Goal: Check status: Check status

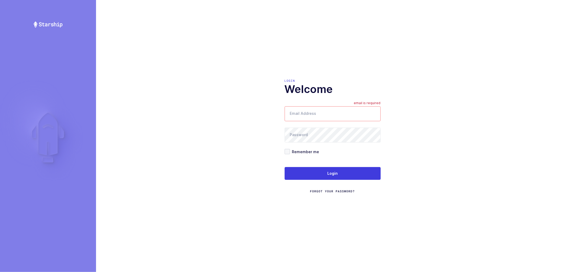
click at [307, 113] on input "Email Address" at bounding box center [332, 113] width 96 height 15
type input "[PERSON_NAME][EMAIL_ADDRESS][DOMAIN_NAME]"
click at [285, 152] on span at bounding box center [286, 151] width 5 height 5
click at [290, 149] on input "Remember me" at bounding box center [290, 149] width 0 height 0
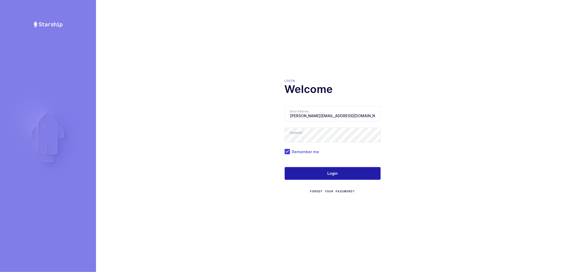
click at [316, 172] on button "Login" at bounding box center [332, 173] width 96 height 13
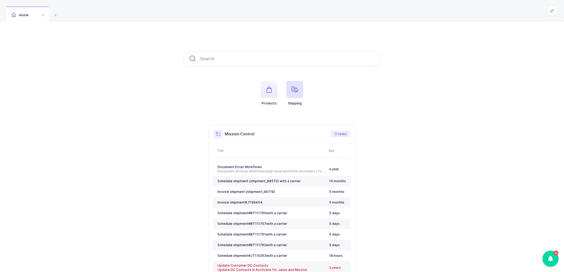
click at [297, 89] on icon "button" at bounding box center [295, 89] width 6 height 6
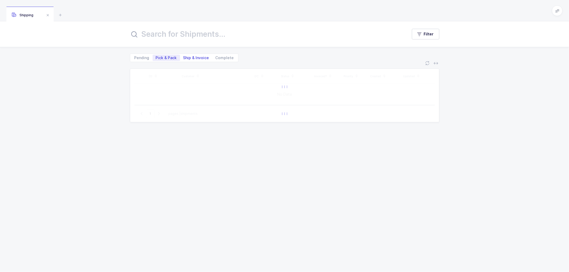
click at [193, 57] on span "Ship & Invoice" at bounding box center [196, 58] width 26 height 4
click at [183, 57] on input "Ship & Invoice" at bounding box center [181, 56] width 3 height 3
radio input "true"
radio input "false"
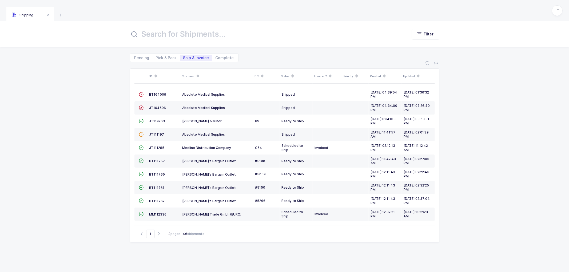
click at [197, 74] on icon at bounding box center [197, 74] width 3 height 3
click at [158, 213] on span "JT110263" at bounding box center [157, 214] width 16 height 4
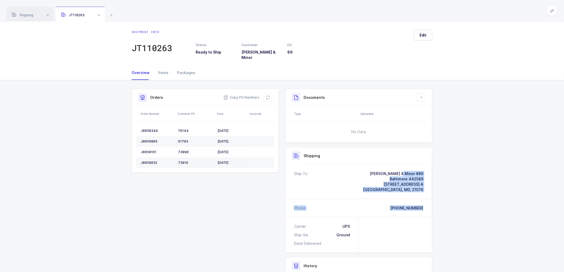
drag, startPoint x: 425, startPoint y: 203, endPoint x: 373, endPoint y: 166, distance: 63.8
click at [373, 166] on div "Ship To [PERSON_NAME] & Minor #89 Baltimore 442589 [STREET_ADDRESS] [GEOGRAPHIC…" at bounding box center [358, 191] width 147 height 53
copy div "[PERSON_NAME] & Minor #89 Baltimore 442589 [STREET_ADDRESS] [GEOGRAPHIC_DATA] P…"
drag, startPoint x: 182, startPoint y: 67, endPoint x: 168, endPoint y: 90, distance: 27.3
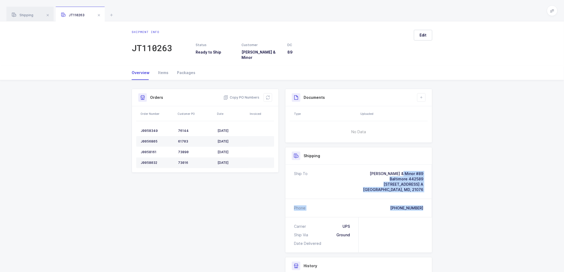
click at [182, 67] on div "Packages" at bounding box center [184, 73] width 23 height 14
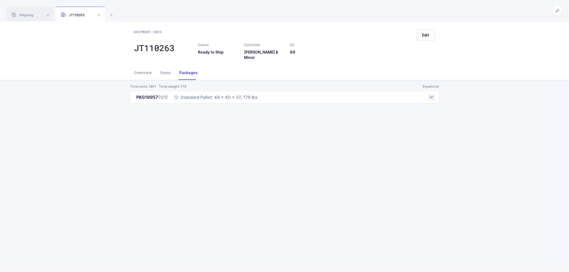
drag, startPoint x: 144, startPoint y: 91, endPoint x: 261, endPoint y: 98, distance: 117.2
click at [261, 98] on div "PKG19957 (1/1) Standard Pallet: 48 x 40 x 37, 179 lbs" at bounding box center [284, 97] width 309 height 13
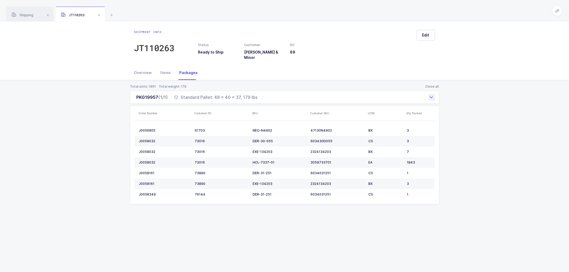
copy div "PKG19957 (1/1) Standard Pallet: 48 x 40 x 37, 179 lbs"
click at [143, 84] on div "Total units: 1861" at bounding box center [143, 86] width 27 height 4
drag, startPoint x: 142, startPoint y: 68, endPoint x: 179, endPoint y: 77, distance: 38.2
click at [141, 68] on div "Overview" at bounding box center [145, 73] width 22 height 14
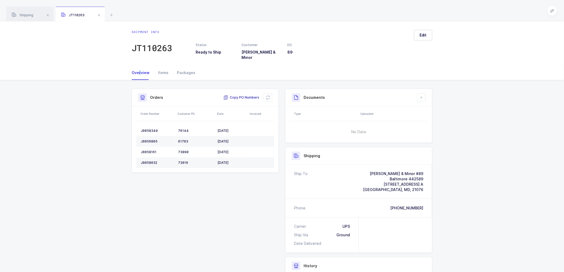
drag, startPoint x: 246, startPoint y: 94, endPoint x: 281, endPoint y: 95, distance: 34.4
click at [246, 95] on span "Copy PO Numbers" at bounding box center [241, 97] width 36 height 5
click at [98, 14] on span at bounding box center [99, 15] width 6 height 6
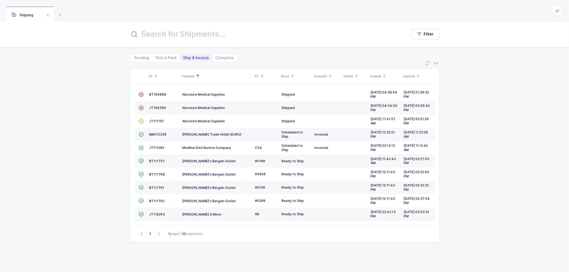
click at [296, 139] on td "Scheduled to Ship" at bounding box center [295, 134] width 33 height 13
click at [157, 213] on span "JT110263" at bounding box center [157, 214] width 16 height 4
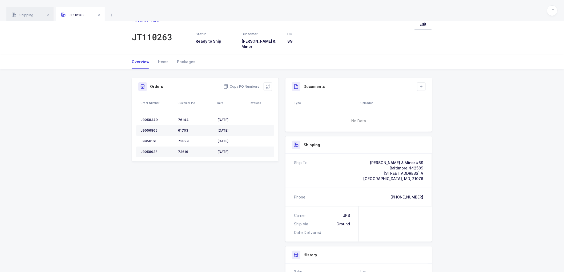
scroll to position [30, 0]
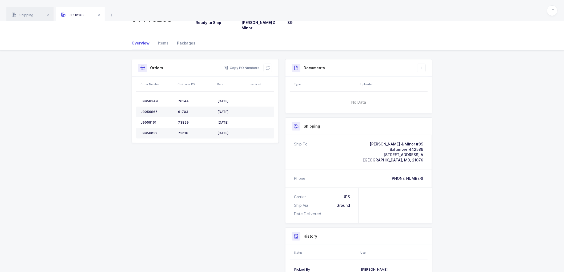
click at [182, 38] on div "Packages" at bounding box center [184, 43] width 23 height 14
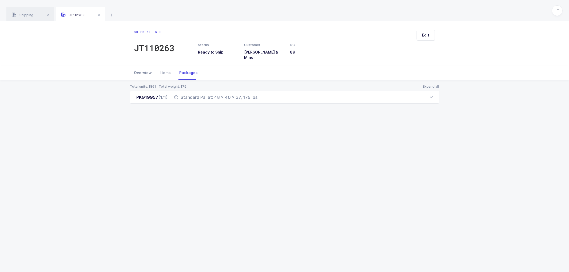
drag, startPoint x: 143, startPoint y: 68, endPoint x: 146, endPoint y: 68, distance: 2.9
click at [143, 68] on div "Overview" at bounding box center [145, 73] width 22 height 14
